Goal: Information Seeking & Learning: Learn about a topic

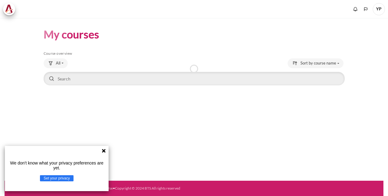
click at [104, 150] on icon at bounding box center [104, 151] width 4 height 4
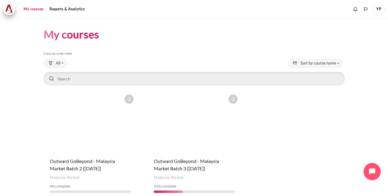
click at [185, 145] on figure "Content" at bounding box center [194, 121] width 93 height 61
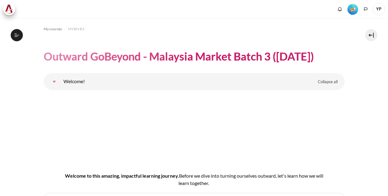
scroll to position [202, 0]
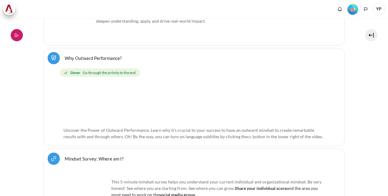
click at [15, 33] on icon at bounding box center [16, 34] width 5 height 5
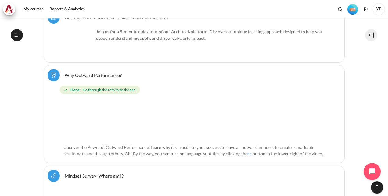
scroll to position [219, 0]
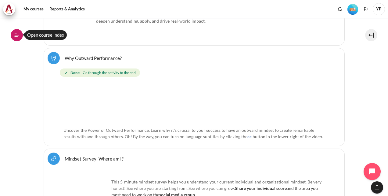
click at [21, 35] on button "Open course index" at bounding box center [17, 35] width 12 height 12
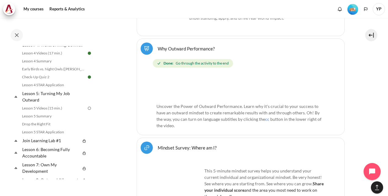
scroll to position [235, 0]
click at [54, 111] on link "Lesson 5 Videos (15 min.)" at bounding box center [53, 107] width 66 height 7
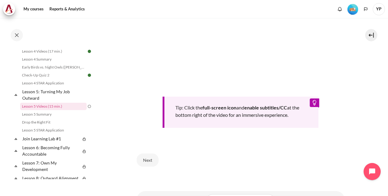
scroll to position [243, 0]
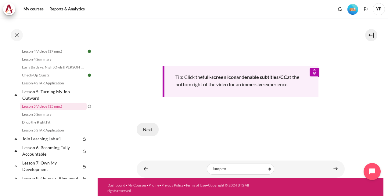
click at [150, 129] on button "Next" at bounding box center [148, 129] width 22 height 13
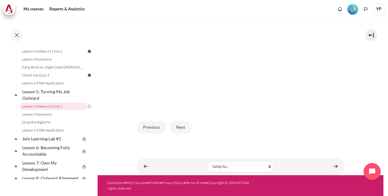
scroll to position [167, 0]
click at [183, 132] on button "Next" at bounding box center [181, 126] width 22 height 13
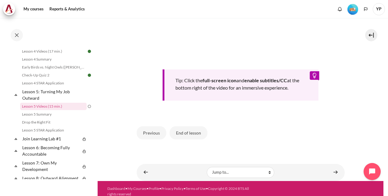
scroll to position [243, 0]
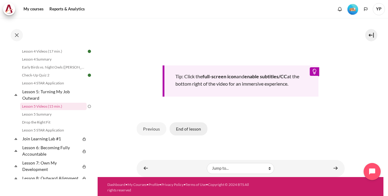
click at [196, 135] on button "End of lesson" at bounding box center [189, 128] width 38 height 13
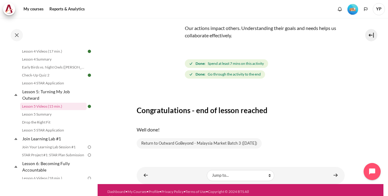
scroll to position [47, 0]
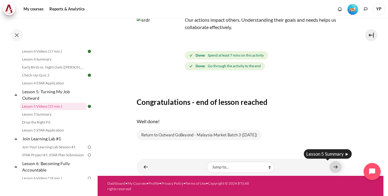
click at [332, 167] on link "Content" at bounding box center [335, 167] width 12 height 12
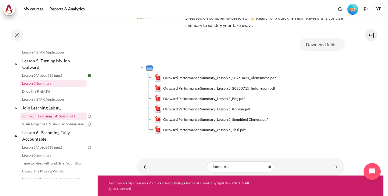
scroll to position [269, 0]
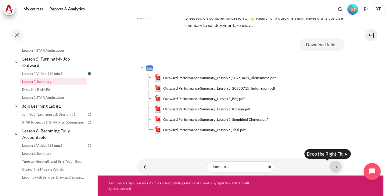
click at [330, 167] on link "Content" at bounding box center [335, 166] width 12 height 12
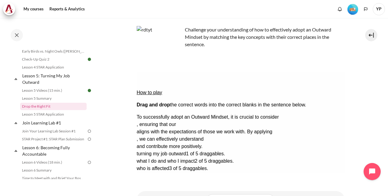
scroll to position [38, 0]
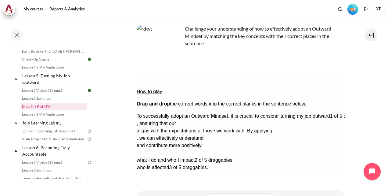
drag, startPoint x: 178, startPoint y: 137, endPoint x: 321, endPoint y: 88, distance: 151.6
drag, startPoint x: 159, startPoint y: 135, endPoint x: 314, endPoint y: 79, distance: 164.7
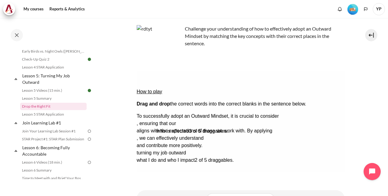
drag, startPoint x: 275, startPoint y: 137, endPoint x: 294, endPoint y: 100, distance: 41.5
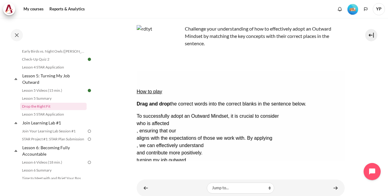
click at [185, 120] on div "who is affected" at bounding box center [160, 123] width 48 height 7
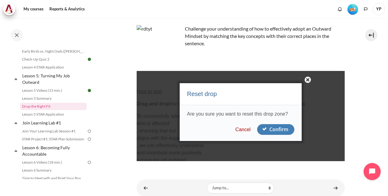
click at [265, 130] on button "Confirm" at bounding box center [275, 129] width 37 height 11
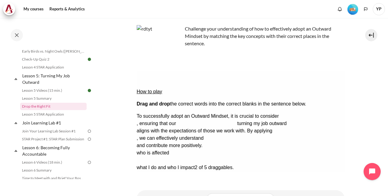
drag, startPoint x: 208, startPoint y: 135, endPoint x: 308, endPoint y: 97, distance: 107.2
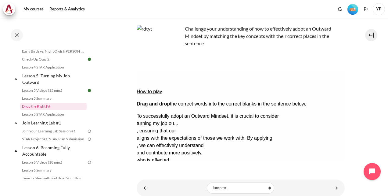
drag, startPoint x: 281, startPoint y: 134, endPoint x: 288, endPoint y: 147, distance: 15.1
drag, startPoint x: 148, startPoint y: 137, endPoint x: 195, endPoint y: 107, distance: 56.0
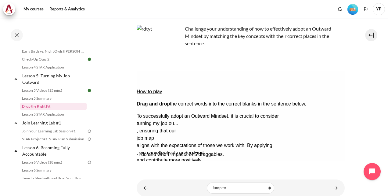
drag, startPoint x: 206, startPoint y: 137, endPoint x: 196, endPoint y: 116, distance: 23.1
drag, startPoint x: 198, startPoint y: 115, endPoint x: 177, endPoint y: 124, distance: 22.4
drag, startPoint x: 219, startPoint y: 106, endPoint x: 218, endPoint y: 114, distance: 8.0
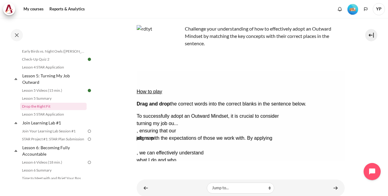
drag, startPoint x: 212, startPoint y: 117, endPoint x: 211, endPoint y: 104, distance: 13.1
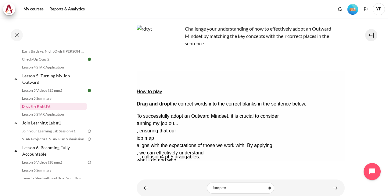
drag, startPoint x: 198, startPoint y: 137, endPoint x: 203, endPoint y: 105, distance: 32.1
drag, startPoint x: 201, startPoint y: 107, endPoint x: 199, endPoint y: 115, distance: 8.1
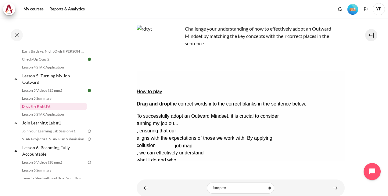
drag, startPoint x: 156, startPoint y: 134, endPoint x: 194, endPoint y: 105, distance: 48.1
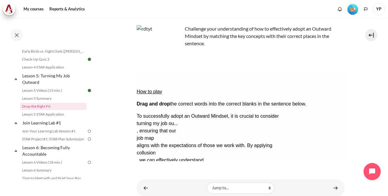
scroll to position [59, 0]
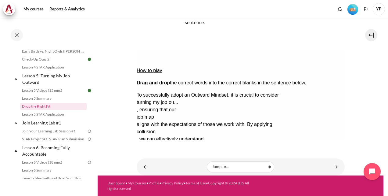
click at [153, 165] on button "Check Check the answers. The responses will be marked as correct, incorrect, or…" at bounding box center [144, 168] width 16 height 6
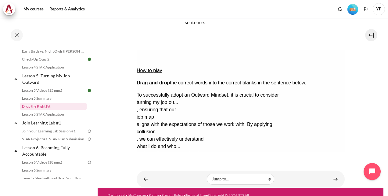
click at [181, 183] on button "Retry Retry the task. Reset all responses and start the task over again." at bounding box center [174, 186] width 15 height 6
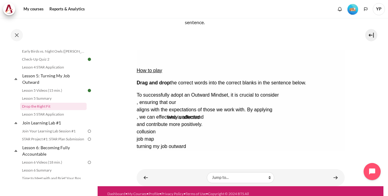
drag, startPoint x: 281, startPoint y: 113, endPoint x: 312, endPoint y: 76, distance: 47.6
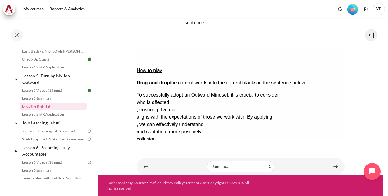
scroll to position [59, 0]
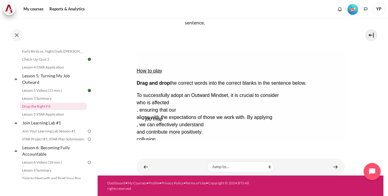
drag, startPoint x: 180, startPoint y: 113, endPoint x: 189, endPoint y: 85, distance: 29.2
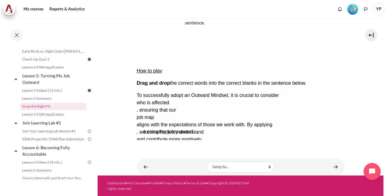
drag, startPoint x: 182, startPoint y: 116, endPoint x: 189, endPoint y: 93, distance: 23.6
drag, startPoint x: 192, startPoint y: 113, endPoint x: 167, endPoint y: 102, distance: 27.6
click at [153, 165] on button "Check Check the answers. The responses will be marked as correct, incorrect, or…" at bounding box center [144, 168] width 16 height 6
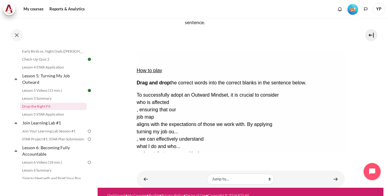
click at [167, 183] on button "Show solution Show the solution. The task will be marked with its correct solut…" at bounding box center [151, 186] width 30 height 6
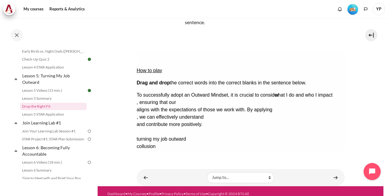
drag, startPoint x: 193, startPoint y: 115, endPoint x: 333, endPoint y: 74, distance: 145.8
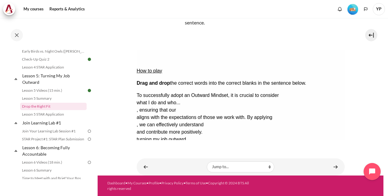
drag, startPoint x: 284, startPoint y: 112, endPoint x: 212, endPoint y: 84, distance: 76.6
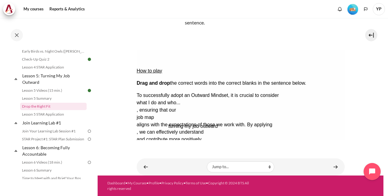
drag, startPoint x: 176, startPoint y: 113, endPoint x: 208, endPoint y: 92, distance: 37.6
drag, startPoint x: 192, startPoint y: 115, endPoint x: 178, endPoint y: 105, distance: 17.2
click at [153, 165] on button "Check Check the answers. The responses will be marked as correct, incorrect, or…" at bounding box center [144, 168] width 16 height 6
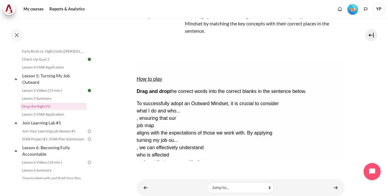
scroll to position [59, 0]
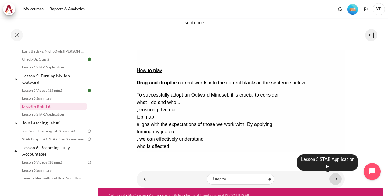
click at [332, 175] on link "Content" at bounding box center [335, 179] width 12 height 12
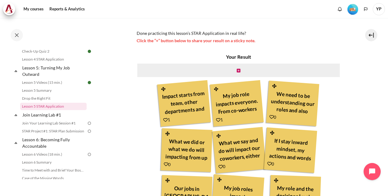
scroll to position [157, 0]
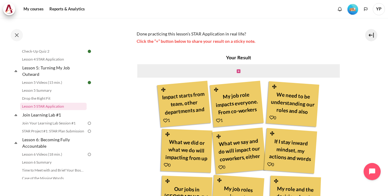
click at [237, 70] on icon "Content" at bounding box center [239, 71] width 4 height 4
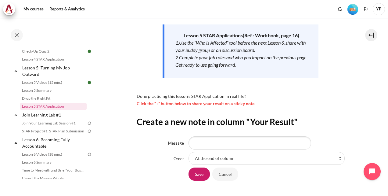
scroll to position [135, 0]
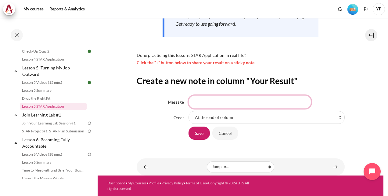
click at [254, 102] on input "Message" at bounding box center [250, 101] width 123 height 13
click at [193, 101] on input "how i shape the contract direct impacts multiple department's work" at bounding box center [250, 101] width 123 height 13
click at [271, 102] on input "i fully understand how i shape the contract direct impacts multiple department'…" at bounding box center [250, 101] width 123 height 13
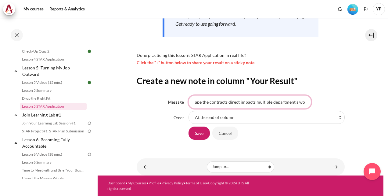
click at [235, 100] on input "i fully understand how i shape the contracts direct impacts multiple department…" at bounding box center [250, 101] width 123 height 13
type input "i fully understand how i shape the contracts directly impacts multiple departme…"
click at [197, 129] on input "Save" at bounding box center [199, 132] width 21 height 13
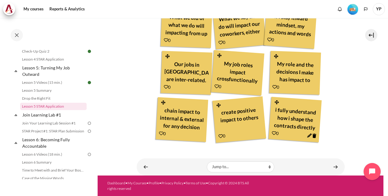
scroll to position [7, 0]
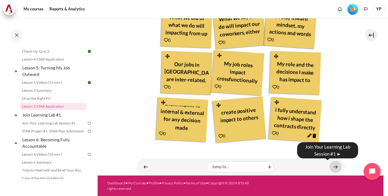
click at [332, 163] on link "Content" at bounding box center [335, 166] width 12 height 12
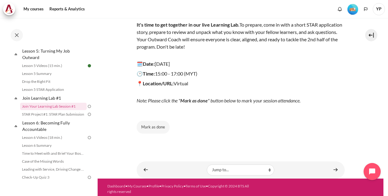
scroll to position [85, 0]
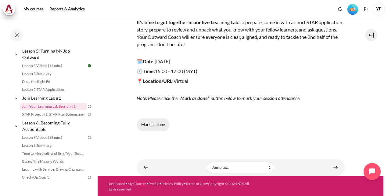
click at [157, 126] on button "Mark as done" at bounding box center [153, 124] width 33 height 13
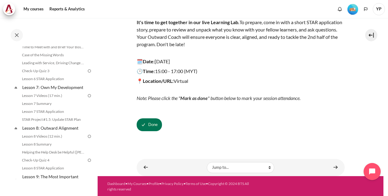
scroll to position [382, 0]
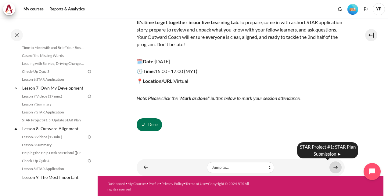
click at [332, 166] on link "Content" at bounding box center [335, 167] width 12 height 12
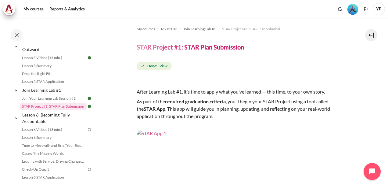
click at [236, 164] on img "Content" at bounding box center [241, 187] width 208 height 117
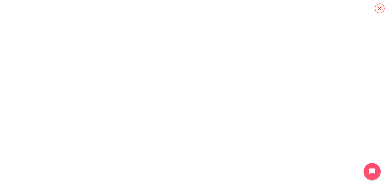
scroll to position [27, 0]
